Goal: Browse casually

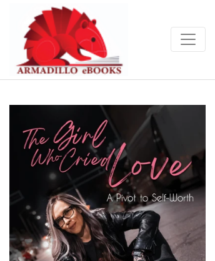
click at [50, 28] on img at bounding box center [68, 39] width 119 height 73
